Goal: Task Accomplishment & Management: Manage account settings

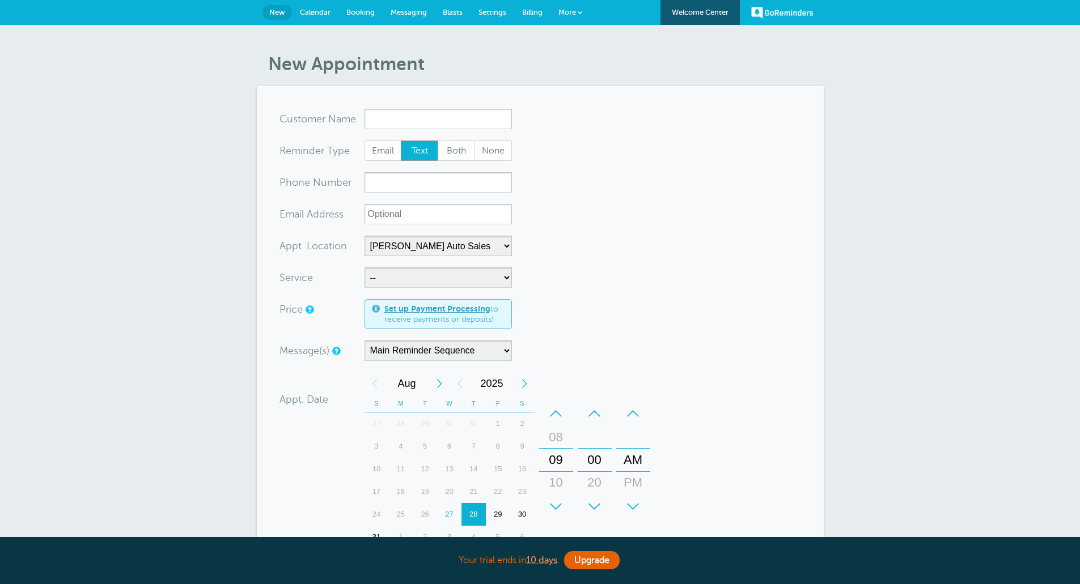
select select "24897"
drag, startPoint x: 0, startPoint y: 0, endPoint x: 503, endPoint y: 117, distance: 516.7
click at [503, 117] on input "x-no-autofill" at bounding box center [437, 119] width 147 height 20
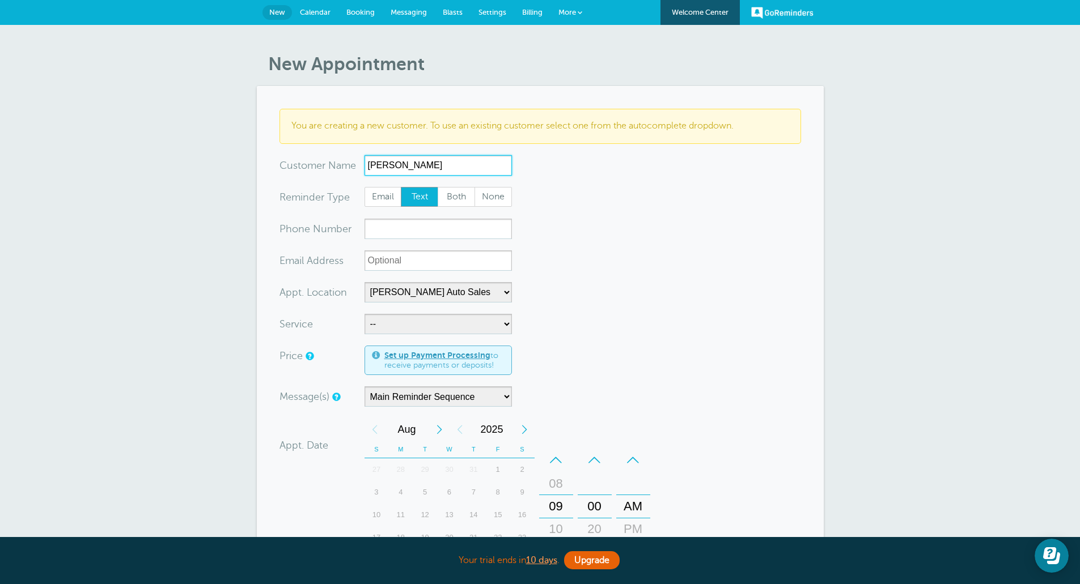
type input "Keever Schultz"
click at [404, 224] on input "xxx-no-autofill" at bounding box center [437, 229] width 147 height 20
type input "2318860253"
click at [433, 324] on select "-- Full Detail" at bounding box center [437, 324] width 147 height 20
click at [442, 325] on select "-- Full Detail" at bounding box center [437, 324] width 147 height 20
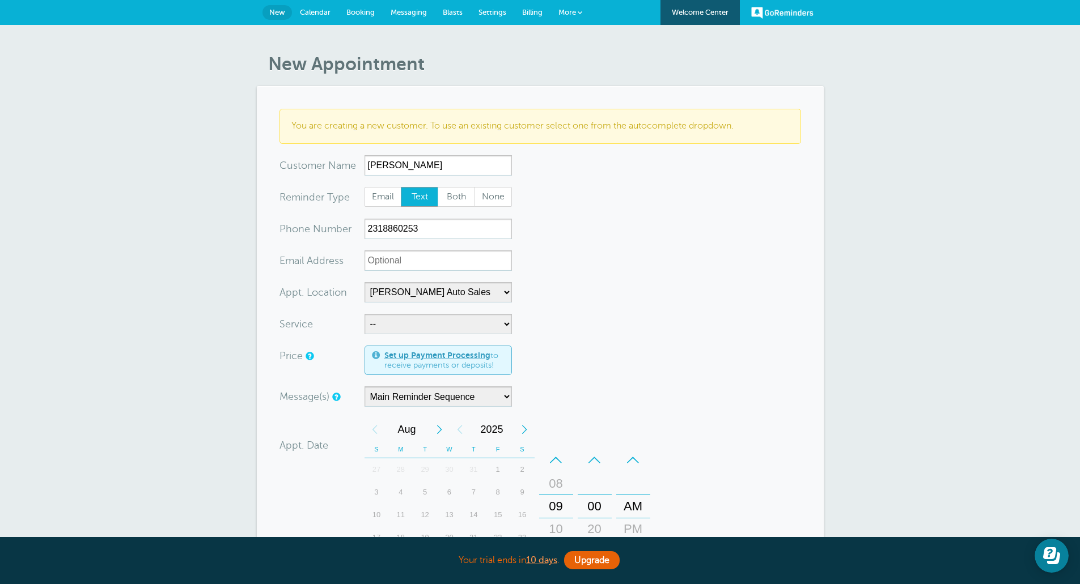
click at [558, 244] on form "You are creating a new customer. To use an existing customer select one from th…" at bounding box center [539, 428] width 521 height 638
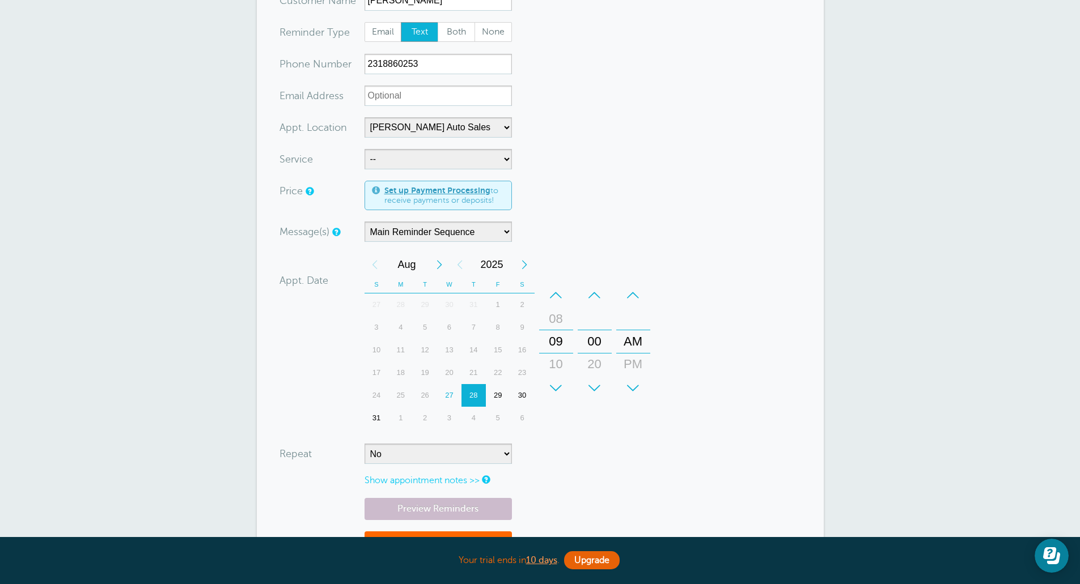
scroll to position [170, 0]
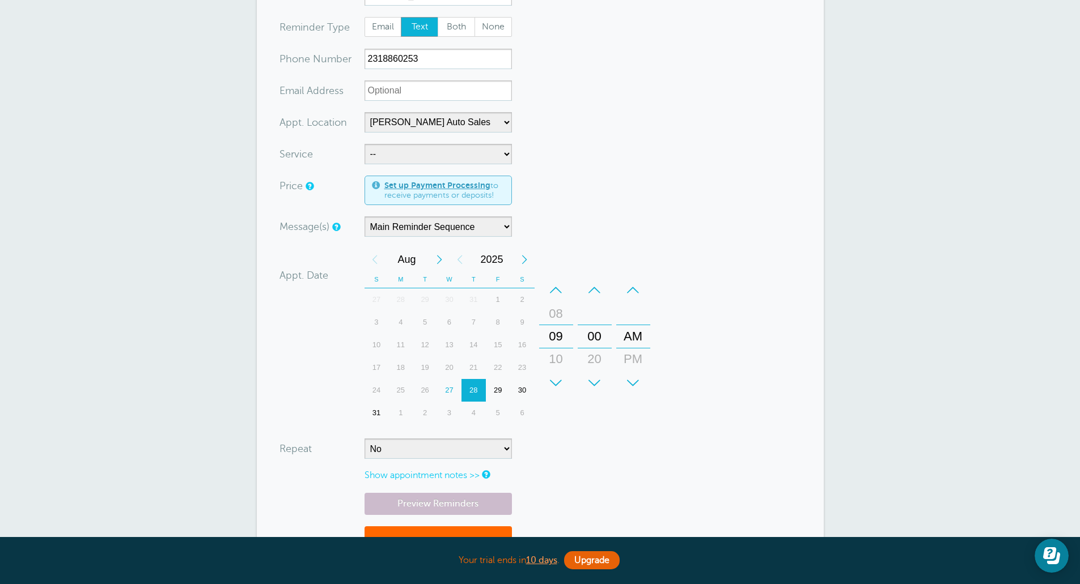
click at [498, 391] on div "29" at bounding box center [498, 390] width 24 height 23
click at [496, 452] on select "No Daily Weekly Every 2 weeks Every 3 weeks Every 4 weeks Monthly Every 5 weeks…" at bounding box center [437, 449] width 147 height 20
click at [497, 451] on select "No Daily Weekly Every 2 weeks Every 3 weeks Every 4 weeks Monthly Every 5 weeks…" at bounding box center [437, 449] width 147 height 20
click at [606, 468] on form "You are creating a new customer. To use an existing customer select one from th…" at bounding box center [539, 258] width 521 height 638
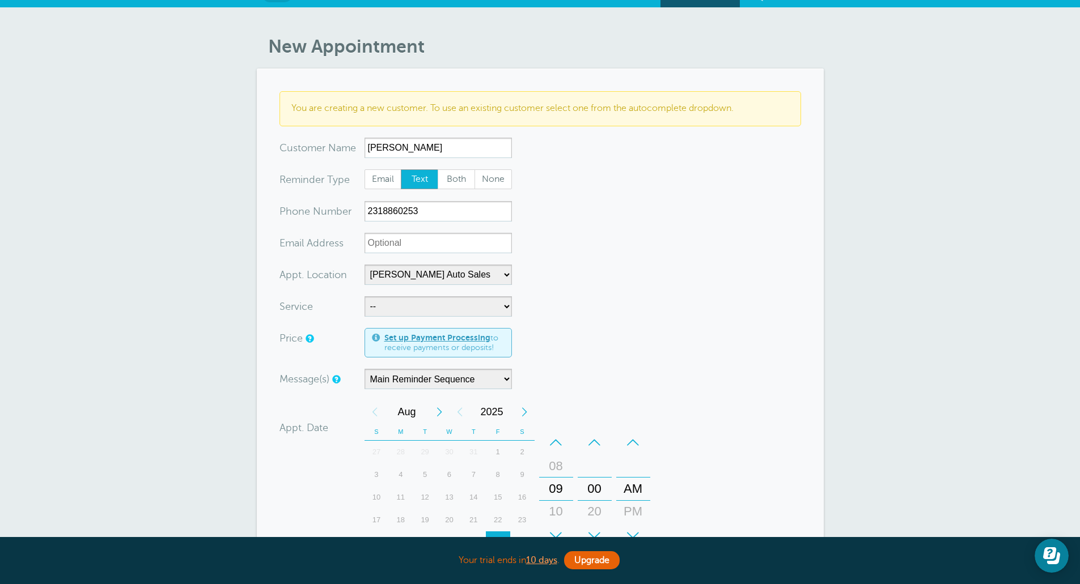
scroll to position [0, 0]
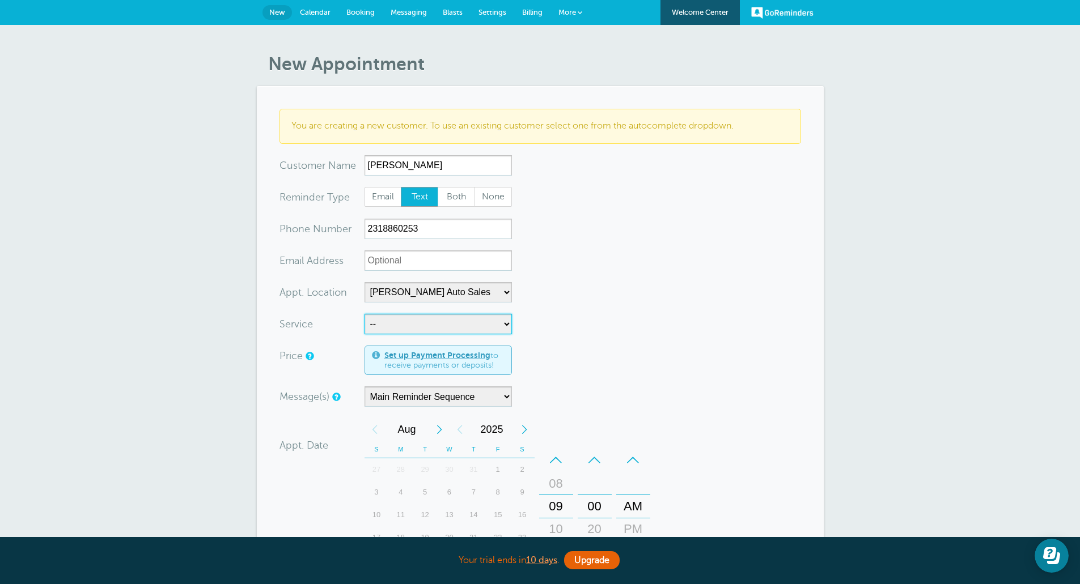
click at [447, 321] on select "-- Full Detail" at bounding box center [437, 324] width 147 height 20
click at [446, 322] on select "-- Full Detail" at bounding box center [437, 324] width 147 height 20
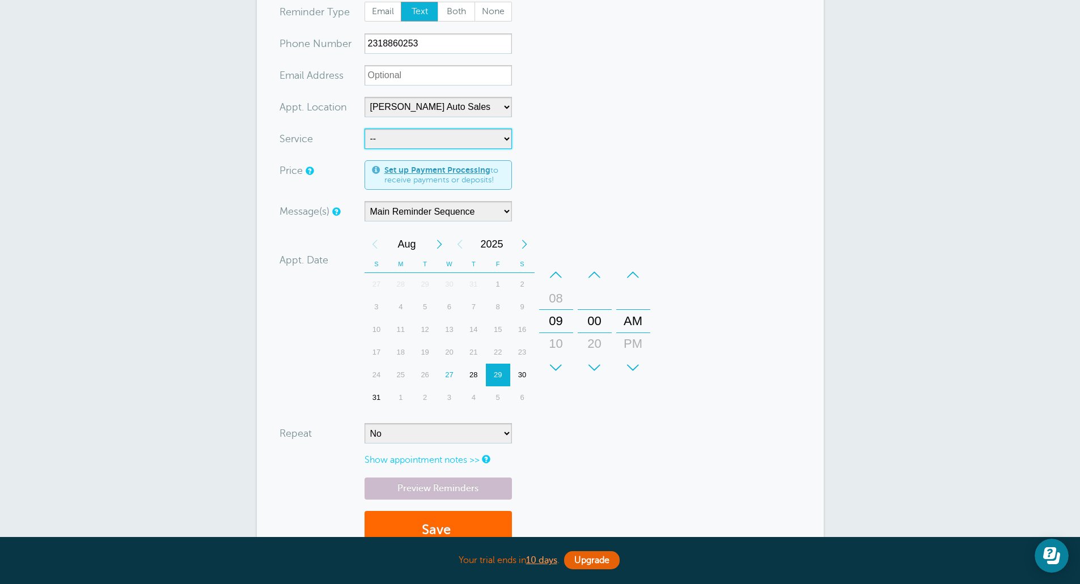
scroll to position [340, 0]
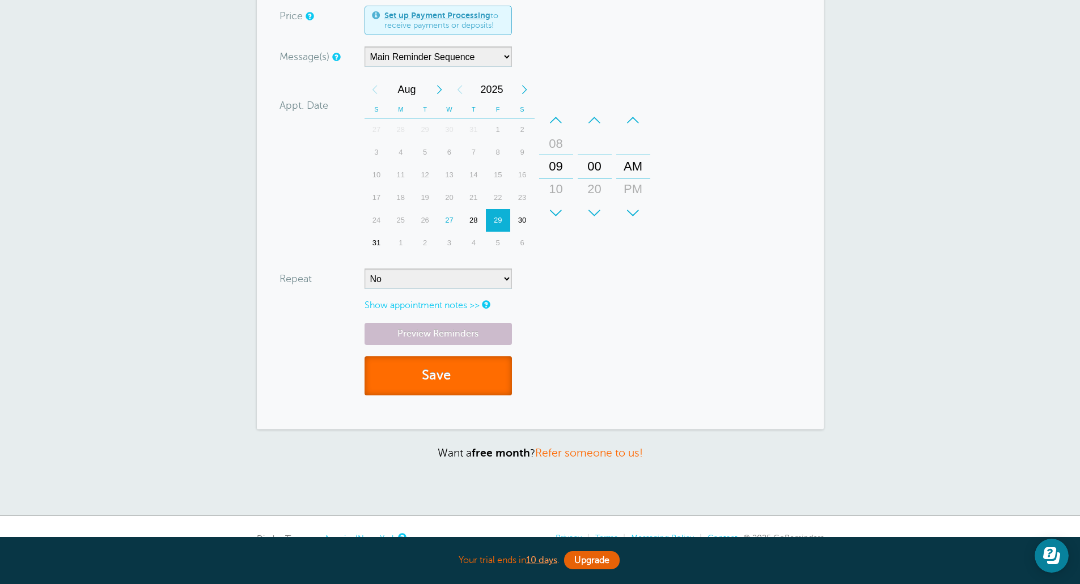
click at [474, 377] on button "Save" at bounding box center [437, 376] width 147 height 39
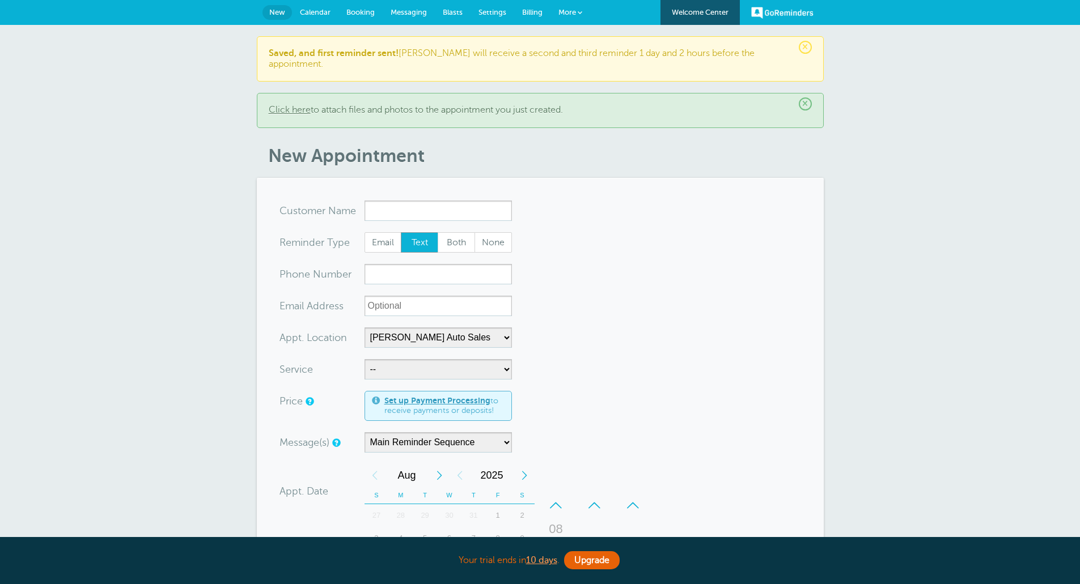
select select "24897"
click at [497, 10] on span "Settings" at bounding box center [492, 12] width 28 height 9
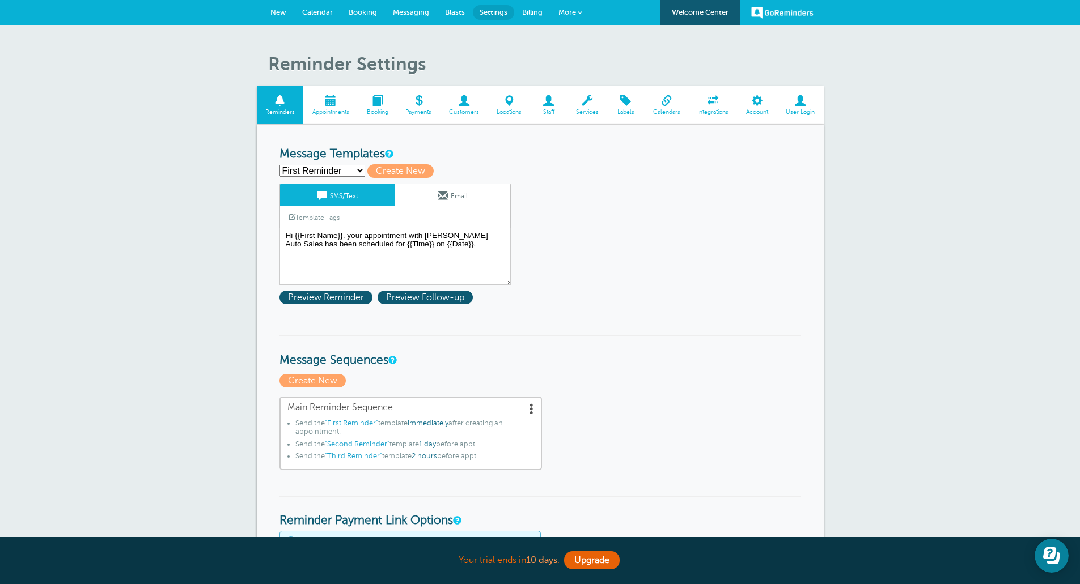
click at [328, 106] on span at bounding box center [330, 100] width 54 height 11
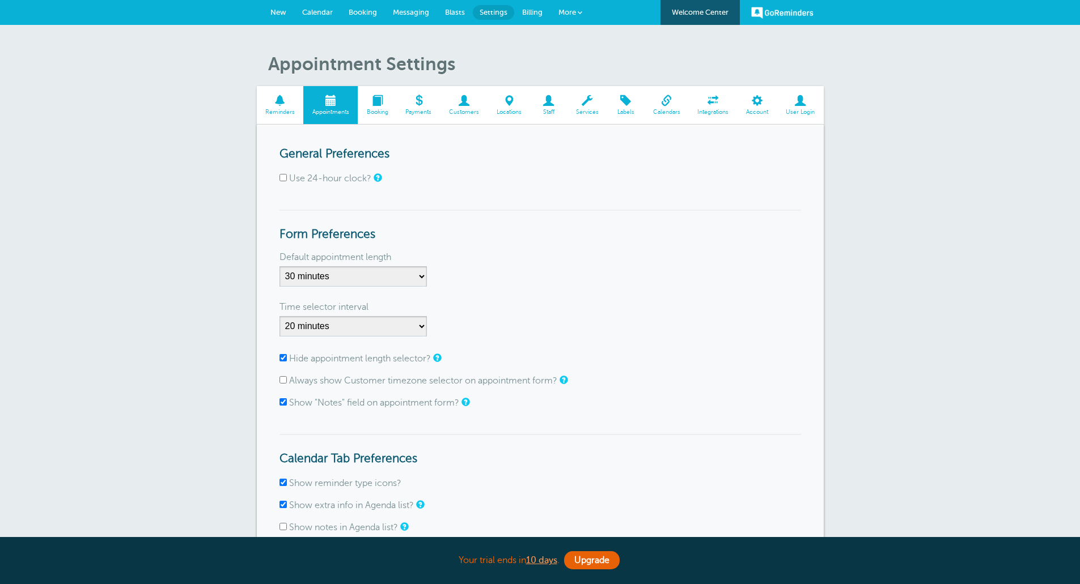
click at [367, 114] on span "Booking" at bounding box center [377, 112] width 28 height 7
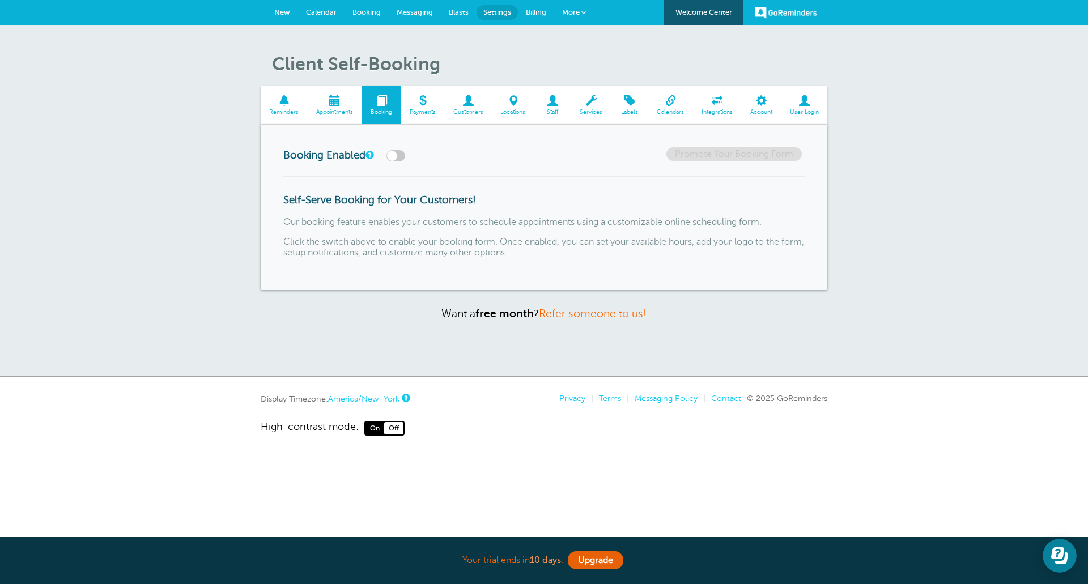
click at [426, 116] on span "Payments" at bounding box center [422, 112] width 32 height 7
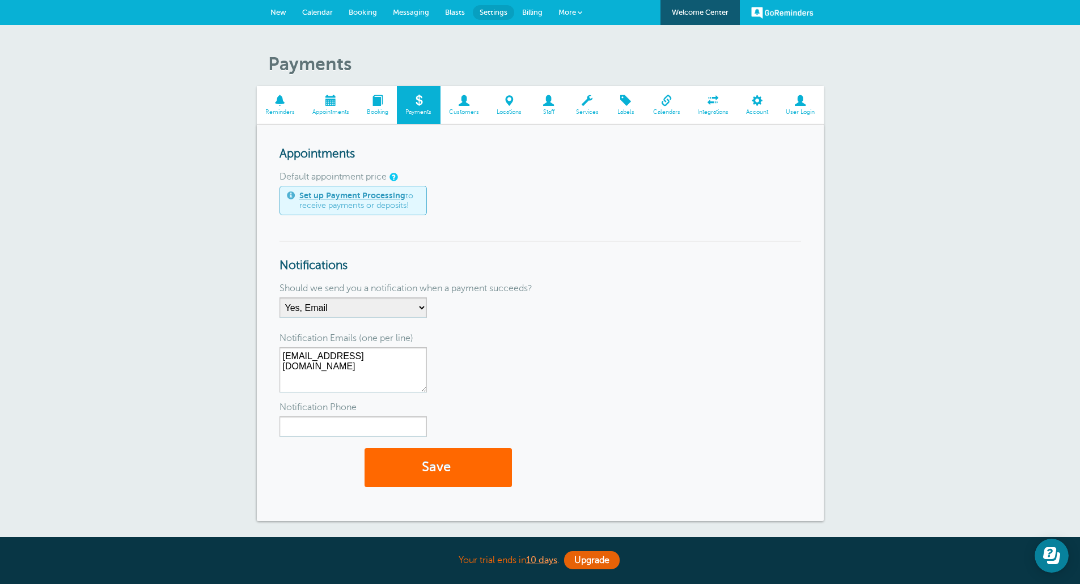
click at [578, 116] on span "Services" at bounding box center [586, 112] width 29 height 7
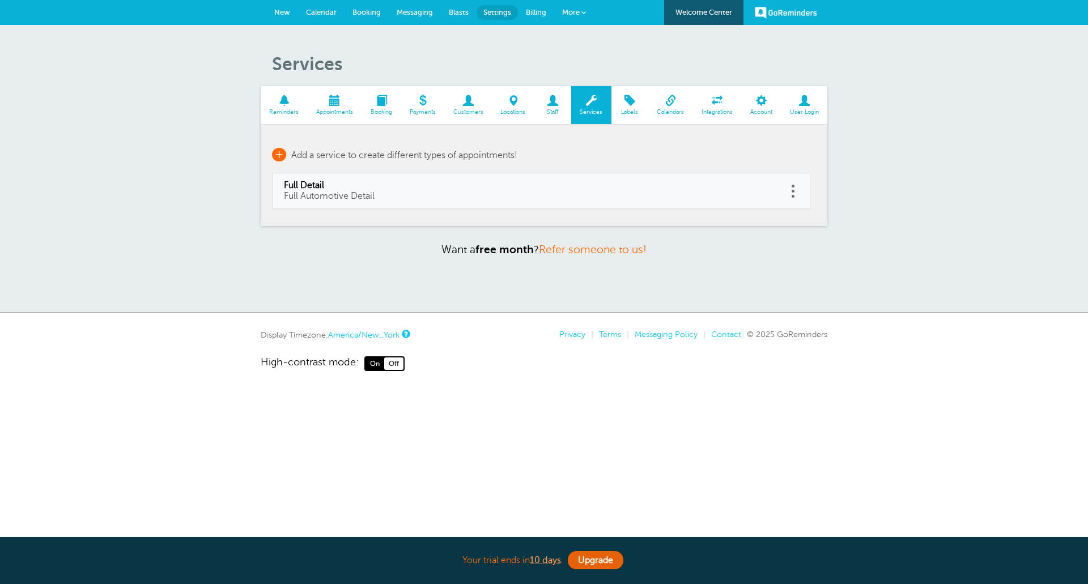
click at [277, 156] on span "+" at bounding box center [279, 155] width 14 height 14
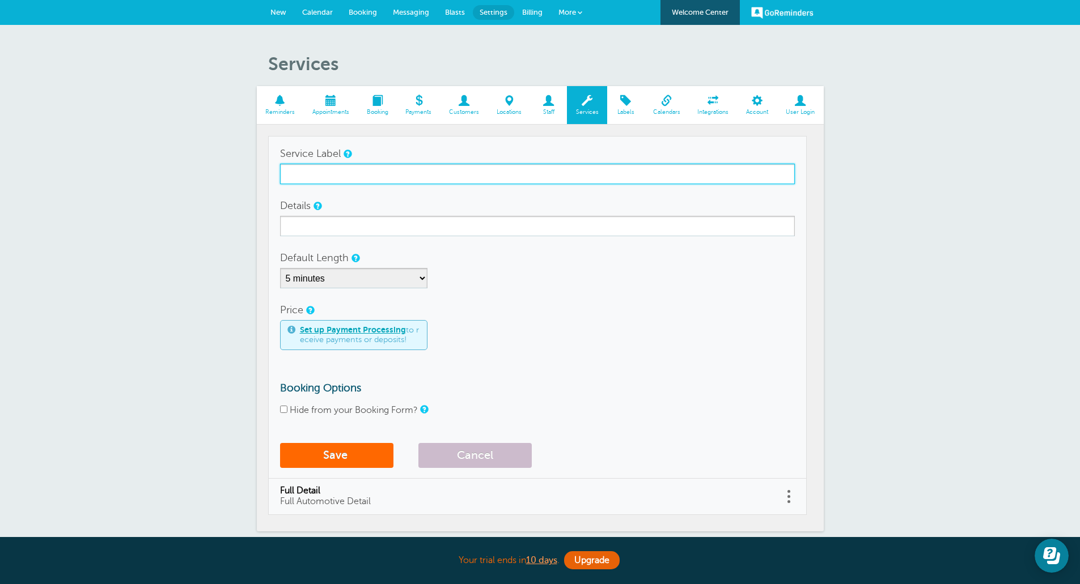
click at [348, 181] on input "Service Label" at bounding box center [537, 174] width 515 height 20
type input "Service Appointment"
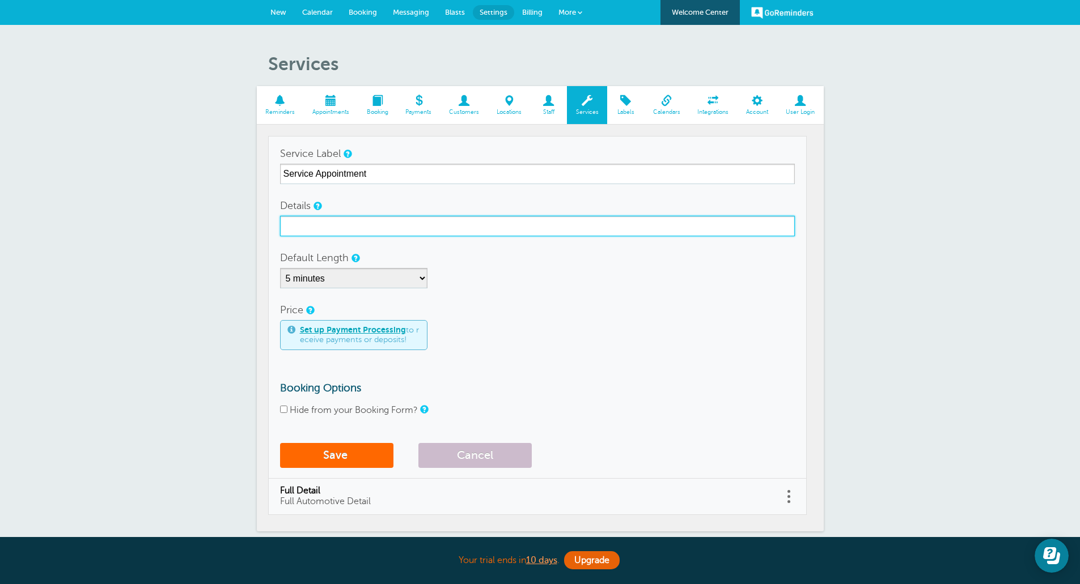
click at [355, 232] on input "Details" at bounding box center [537, 226] width 515 height 20
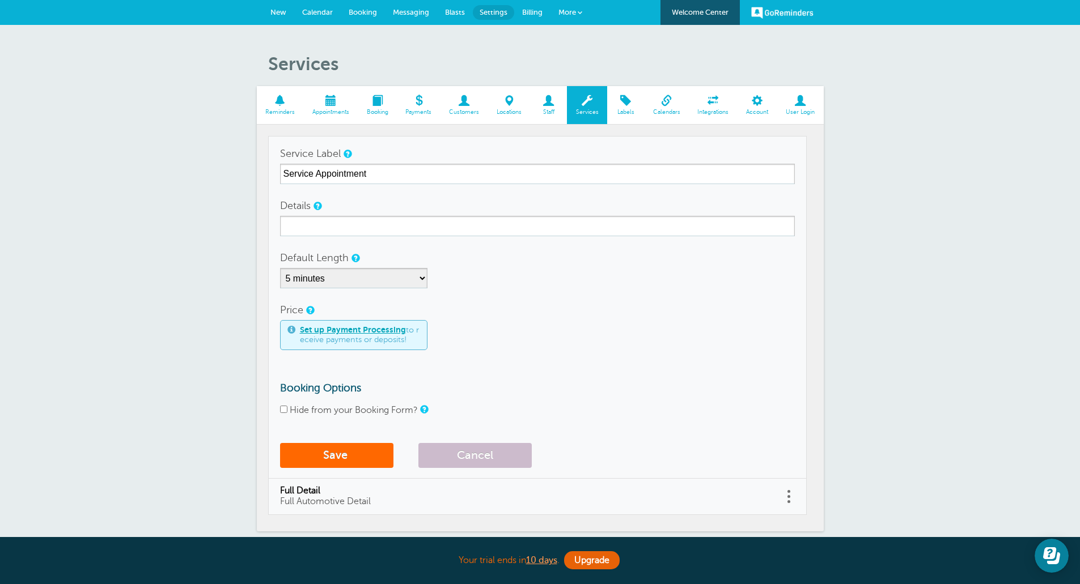
click at [477, 325] on div "Set up Payment Processing to receive payments or deposits!" at bounding box center [537, 335] width 515 height 30
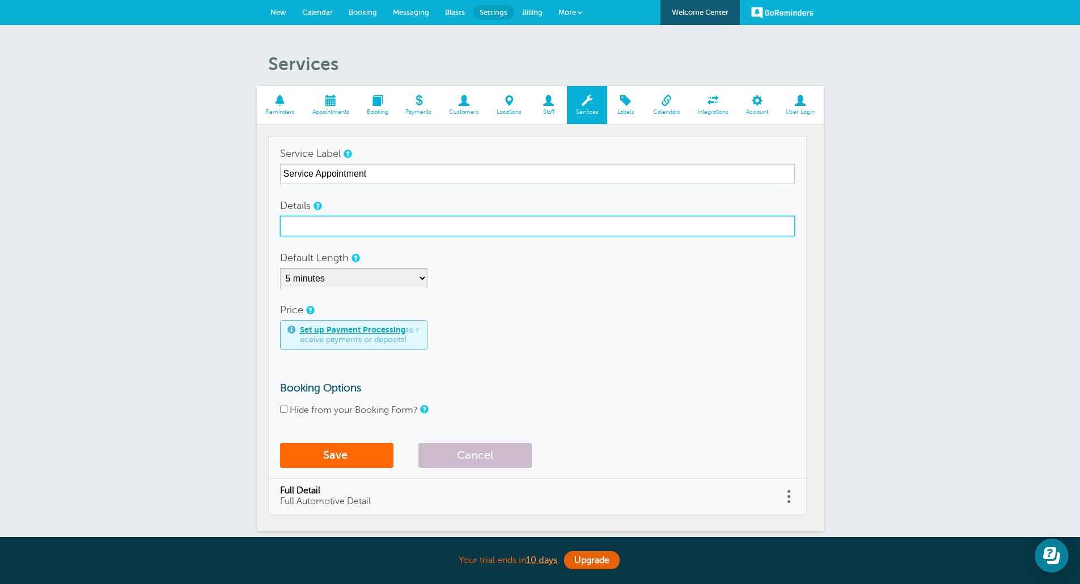
click at [319, 226] on input "Details" at bounding box center [537, 226] width 515 height 20
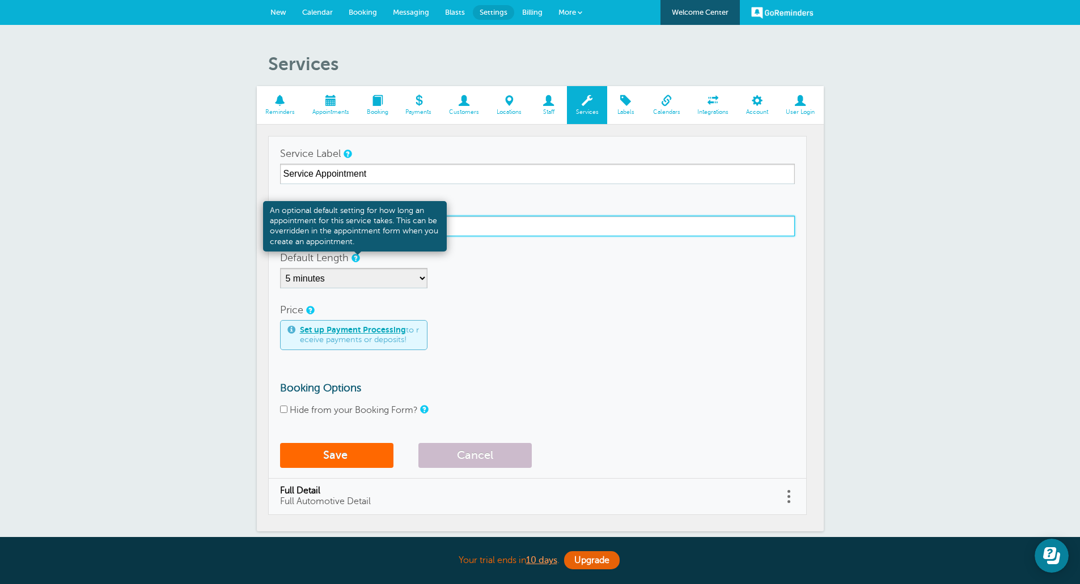
type input "Service Appointment"
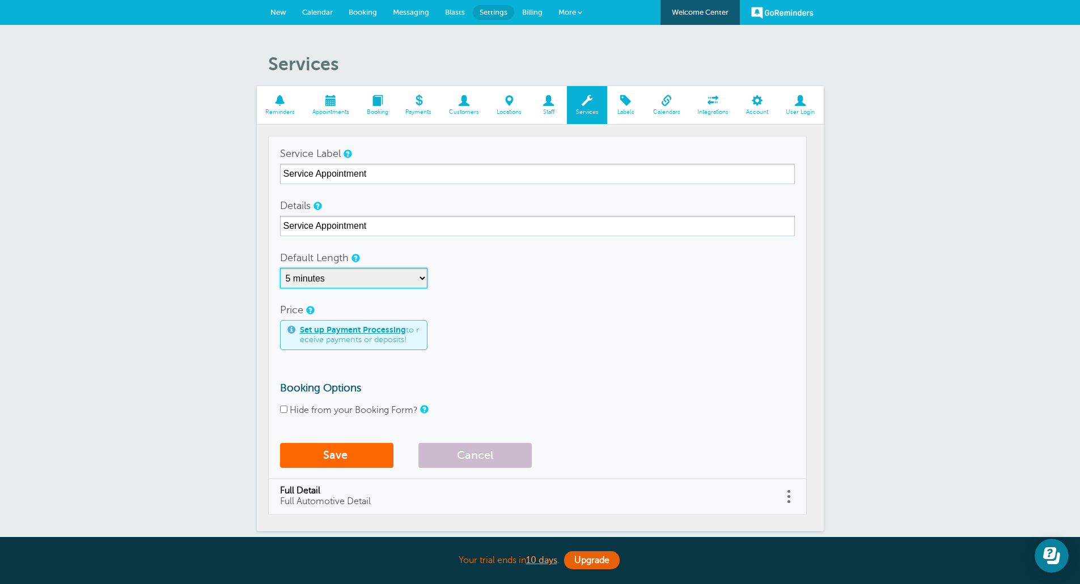
click at [359, 284] on select "5 minutes 10 minutes 15 minutes 20 minutes 25 minutes 30 minutes 35 minutes 40 …" at bounding box center [353, 278] width 147 height 20
click at [376, 243] on form "Service Label Service Appointment Details Service Appointment Default Length 5 …" at bounding box center [537, 308] width 515 height 330
click at [358, 464] on button "Save" at bounding box center [336, 455] width 113 height 25
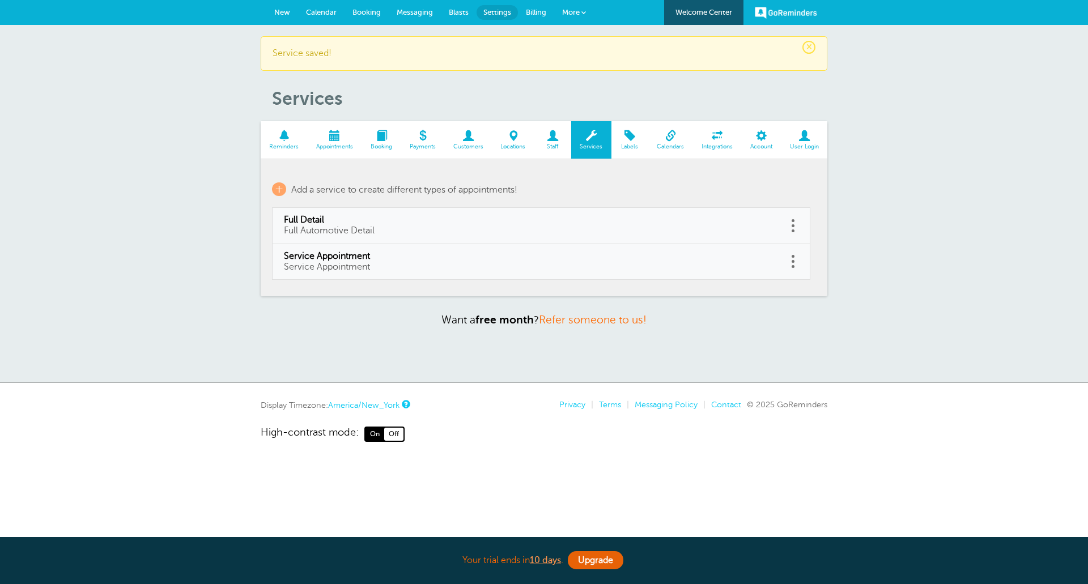
click at [281, 10] on span "New" at bounding box center [282, 12] width 16 height 9
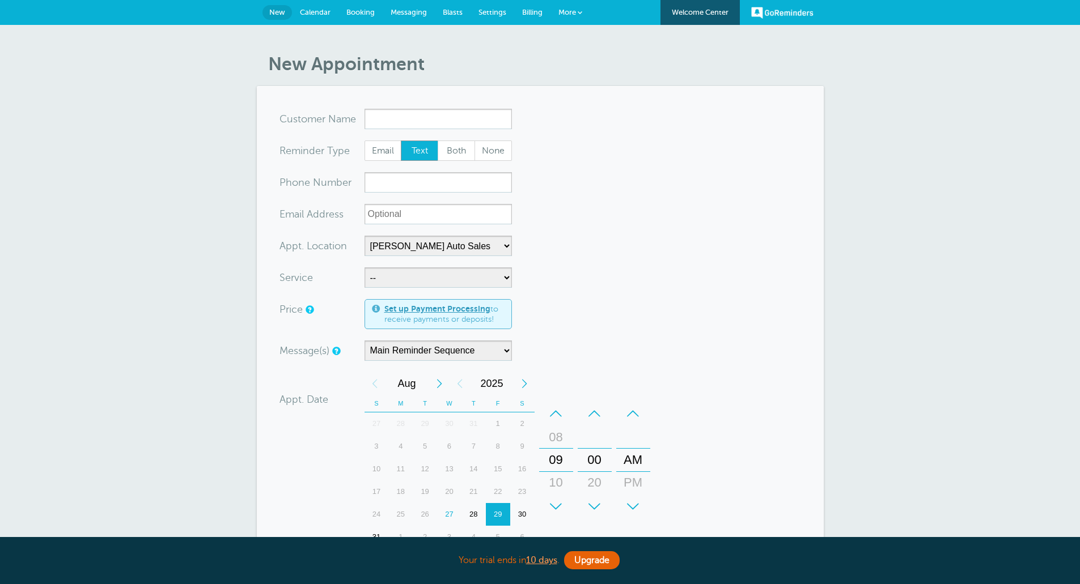
select select "24897"
drag, startPoint x: 324, startPoint y: 13, endPoint x: 354, endPoint y: 28, distance: 33.5
click at [324, 13] on span "Calendar" at bounding box center [315, 12] width 31 height 9
